Goal: Information Seeking & Learning: Learn about a topic

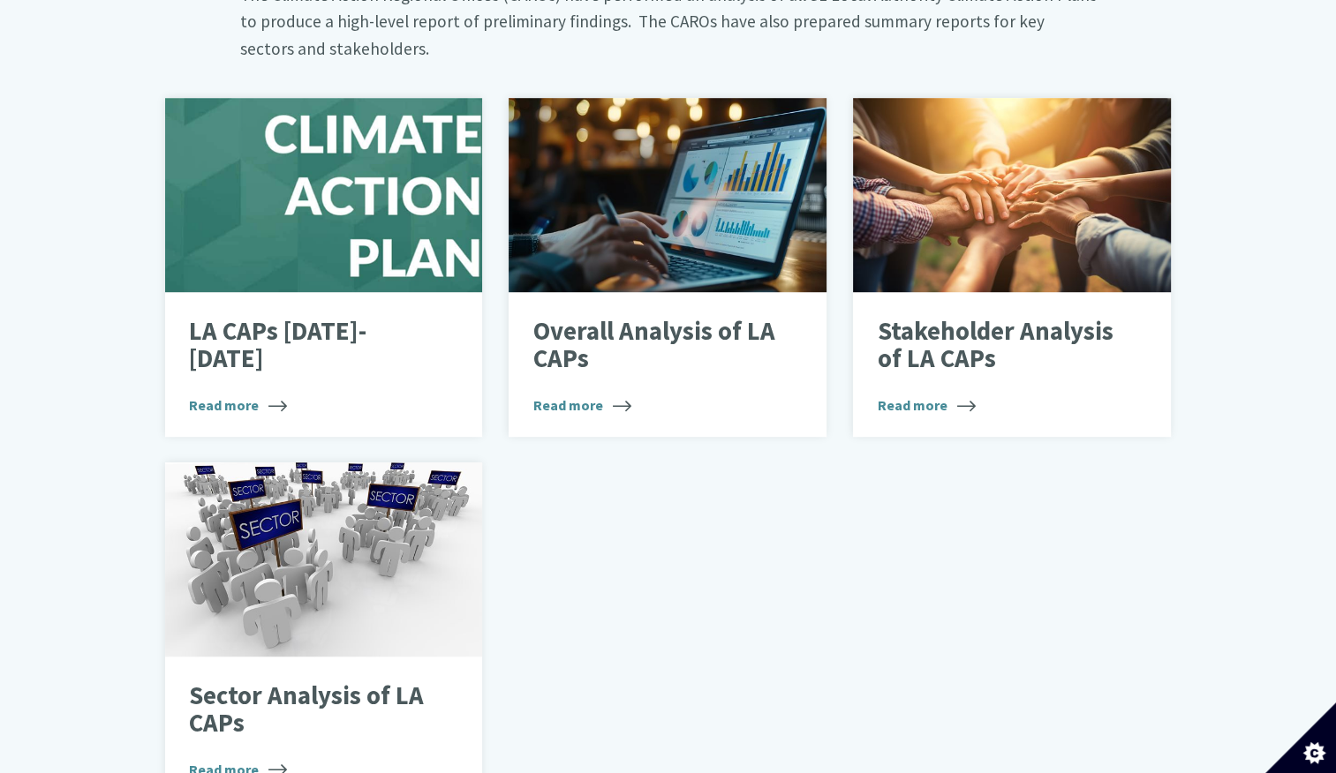
scroll to position [1075, 0]
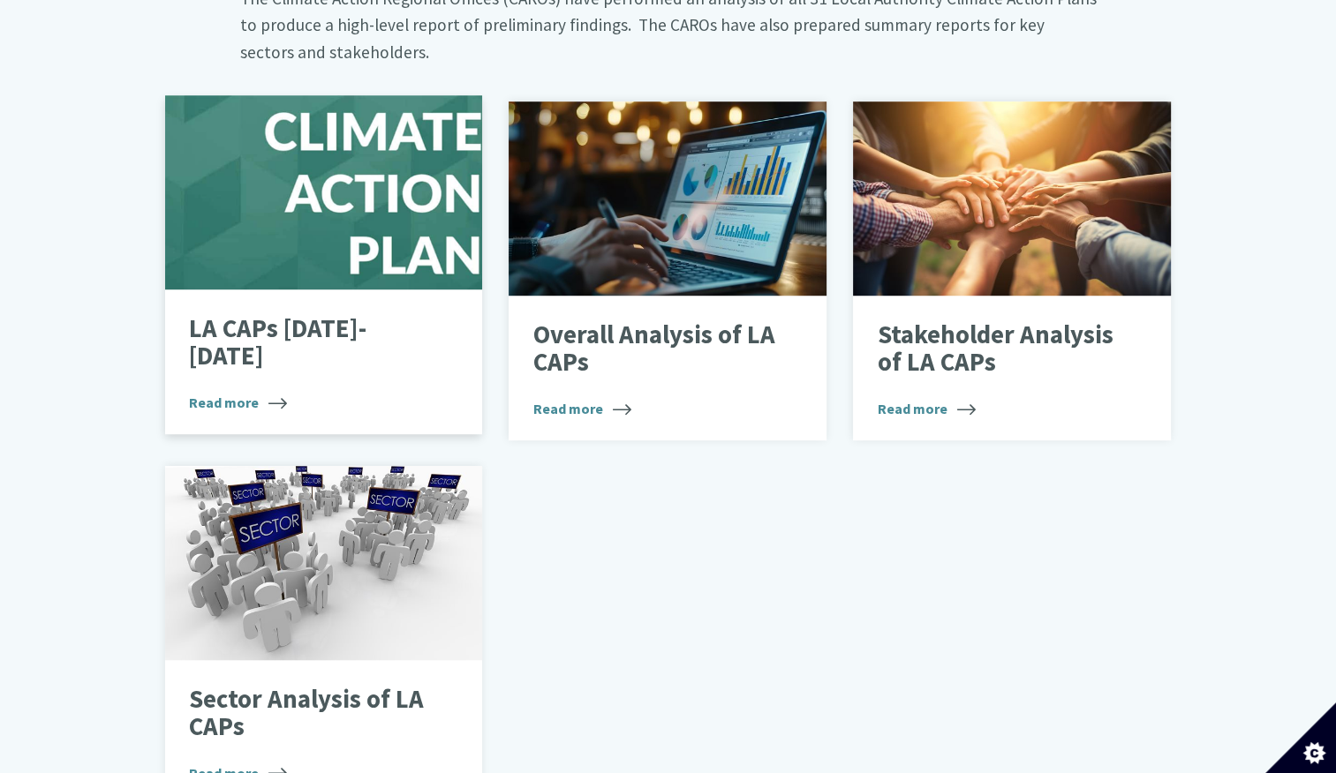
click at [305, 290] on div "LA CAPs [DATE]-[DATE] Read more" at bounding box center [324, 362] width 318 height 145
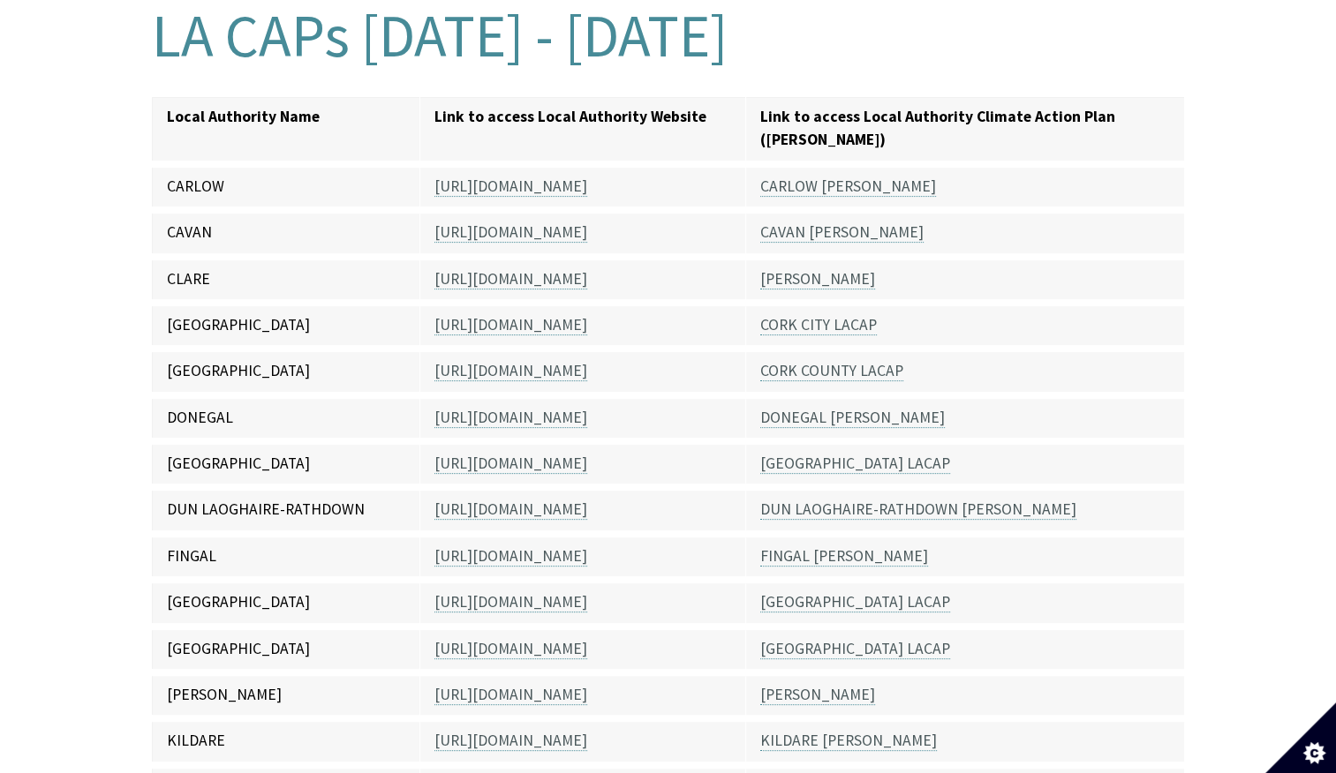
scroll to position [436, 0]
click at [531, 452] on link "https://www.dublincity.ie/residential" at bounding box center [510, 462] width 153 height 20
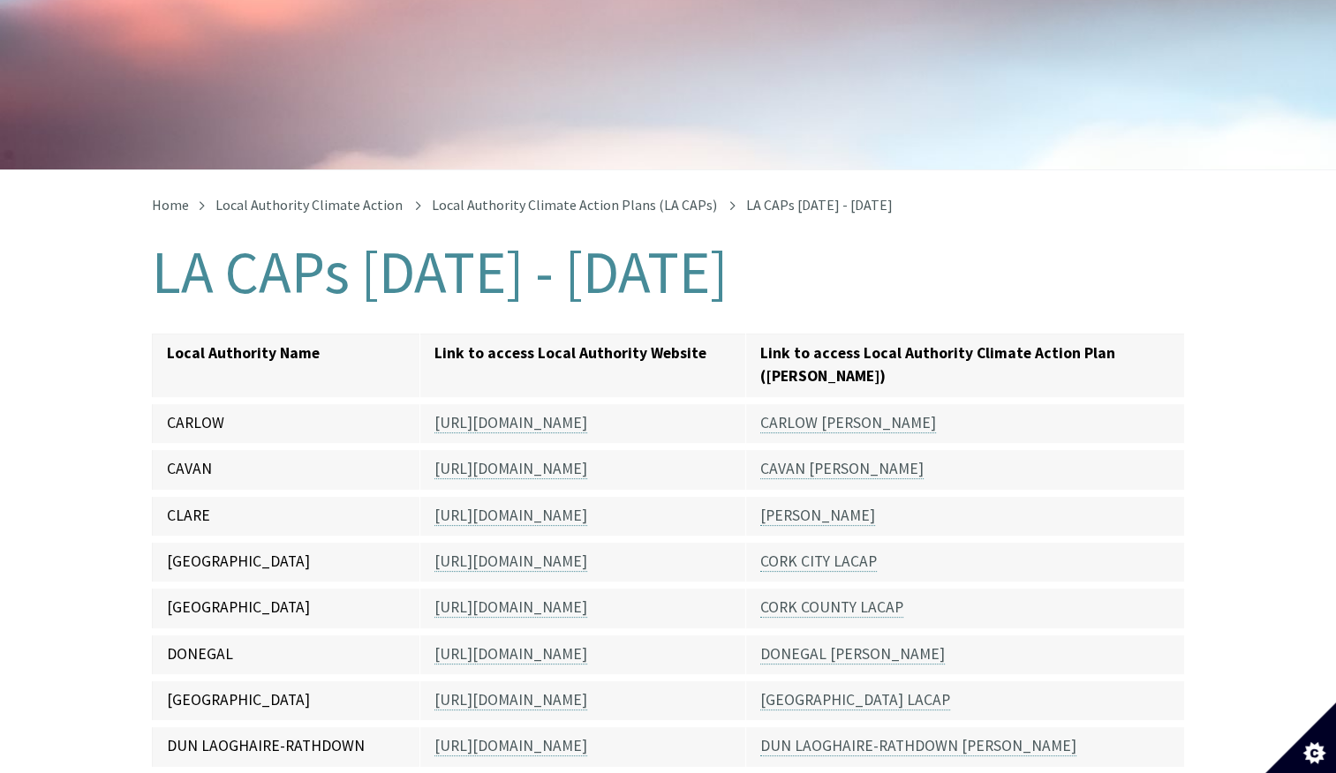
scroll to position [151, 0]
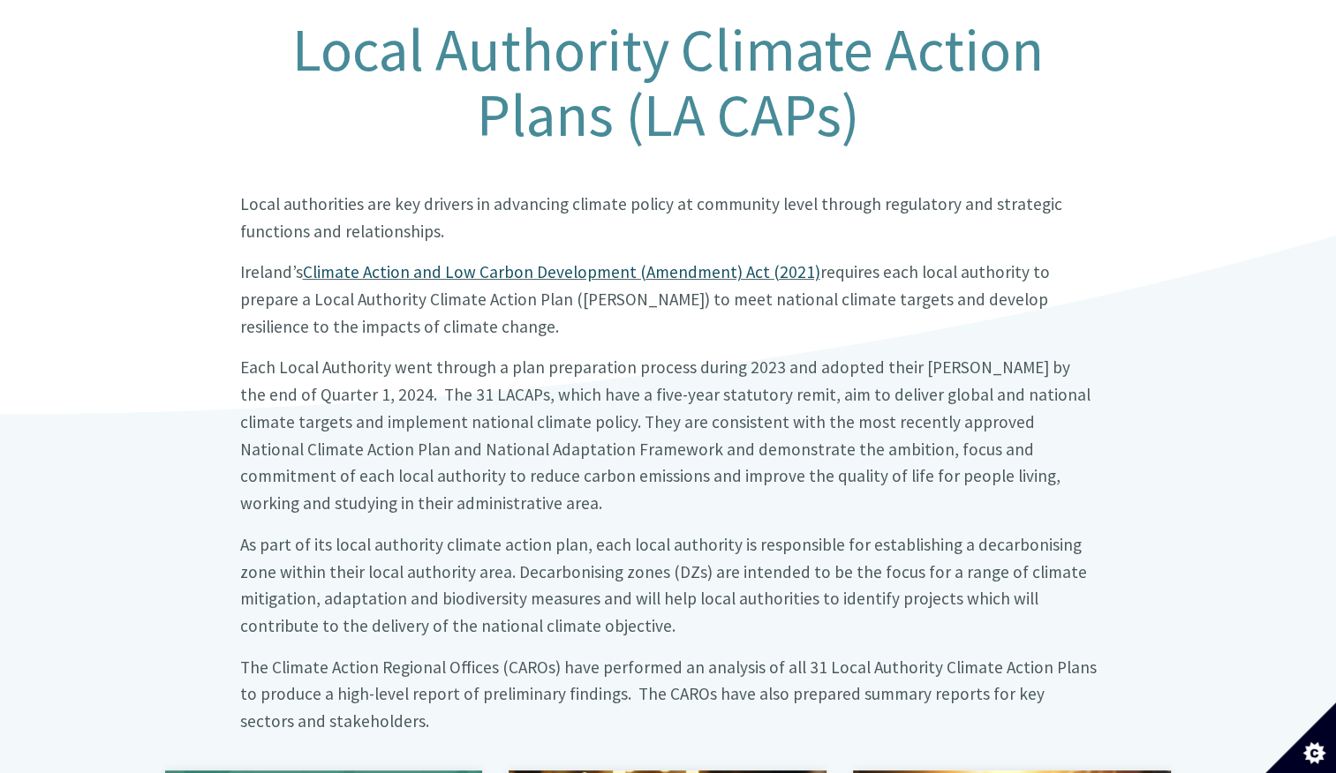
scroll to position [411, 0]
